Goal: Transaction & Acquisition: Purchase product/service

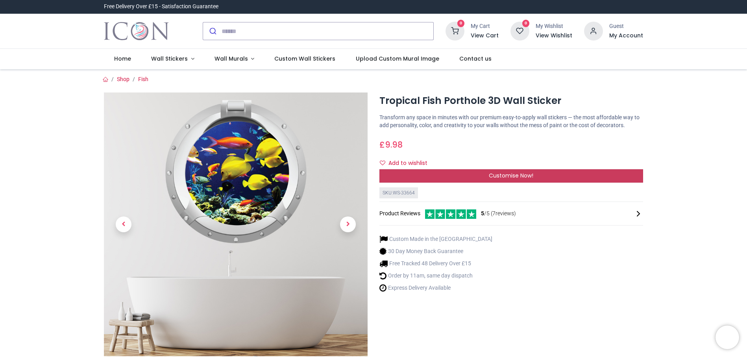
click at [522, 177] on span "Customise Now!" at bounding box center [511, 176] width 44 height 8
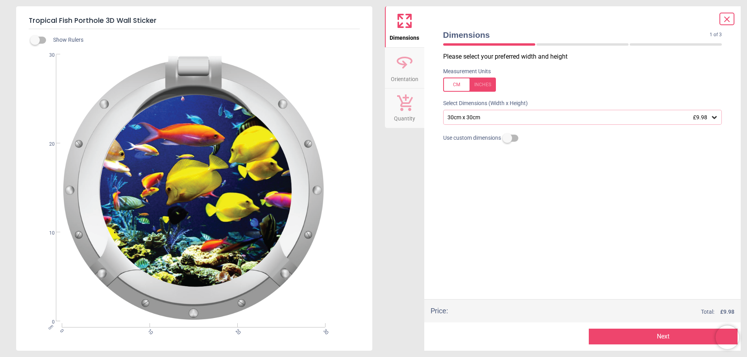
click at [513, 121] on div "30cm x 30cm £9.98" at bounding box center [579, 117] width 264 height 7
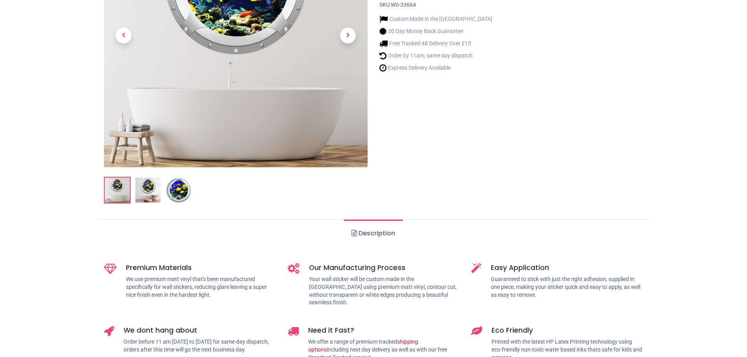
scroll to position [197, 0]
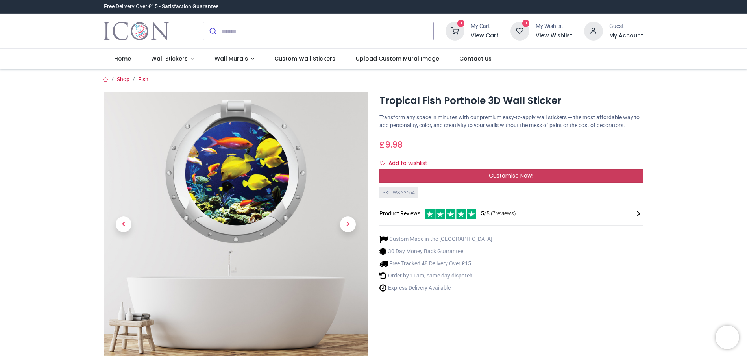
click at [508, 172] on span "Customise Now!" at bounding box center [511, 176] width 44 height 8
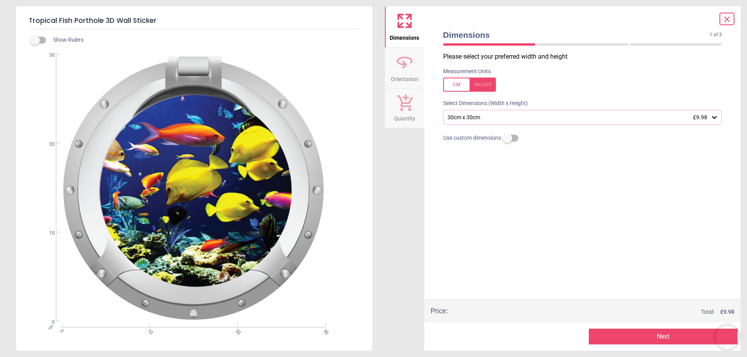
click at [521, 118] on div "30cm x 30cm £9.98" at bounding box center [579, 117] width 264 height 7
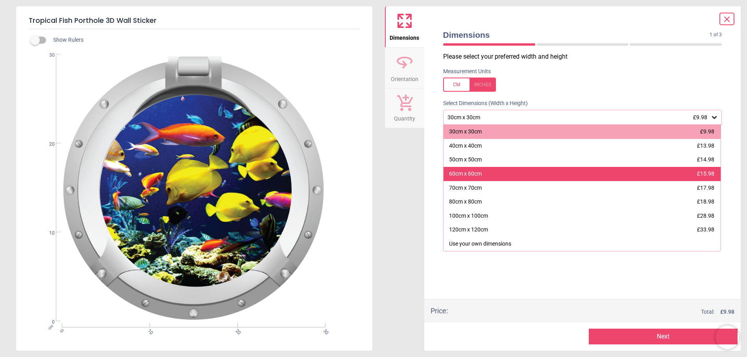
click at [472, 173] on div "60cm x 60cm" at bounding box center [465, 174] width 33 height 8
